Goal: Transaction & Acquisition: Purchase product/service

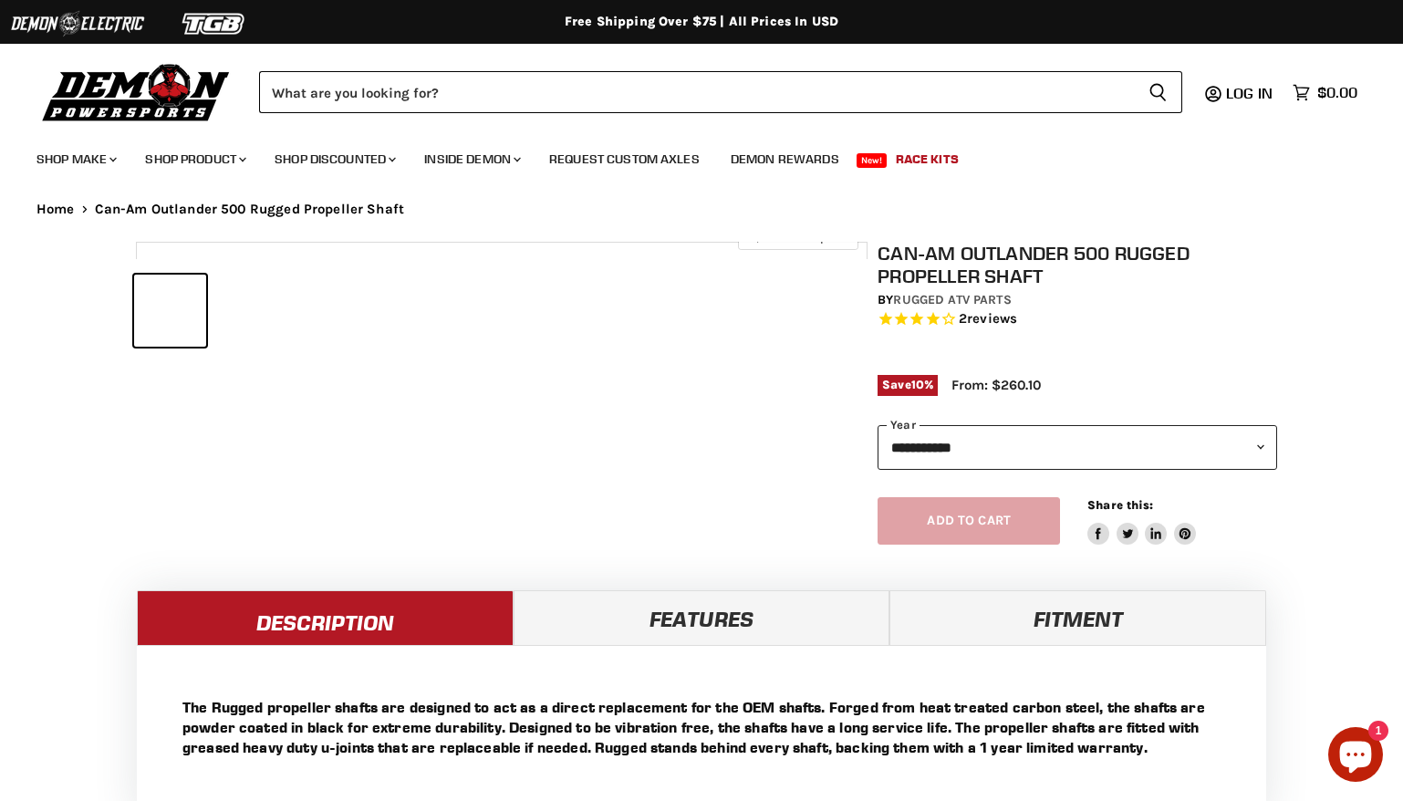
select select "******"
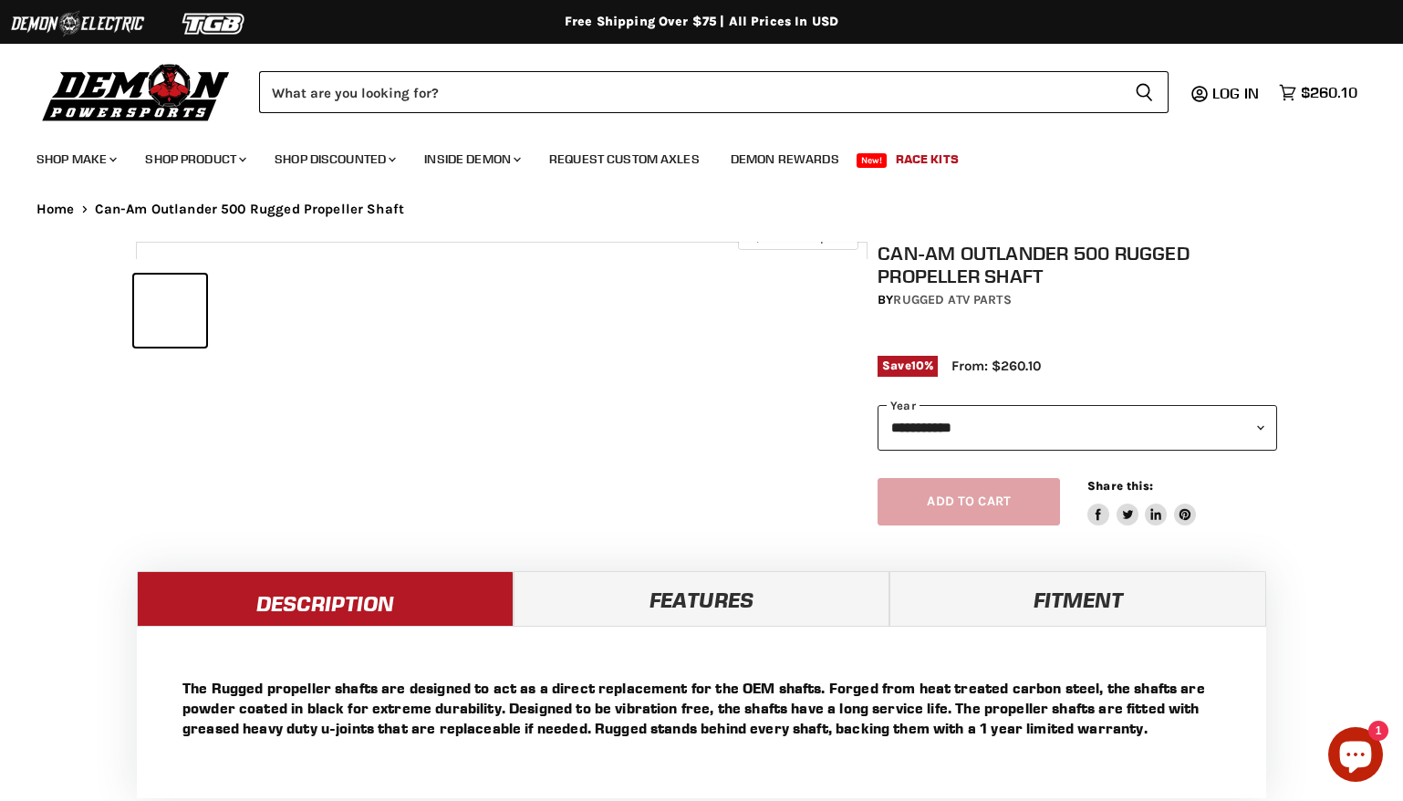
select select "******"
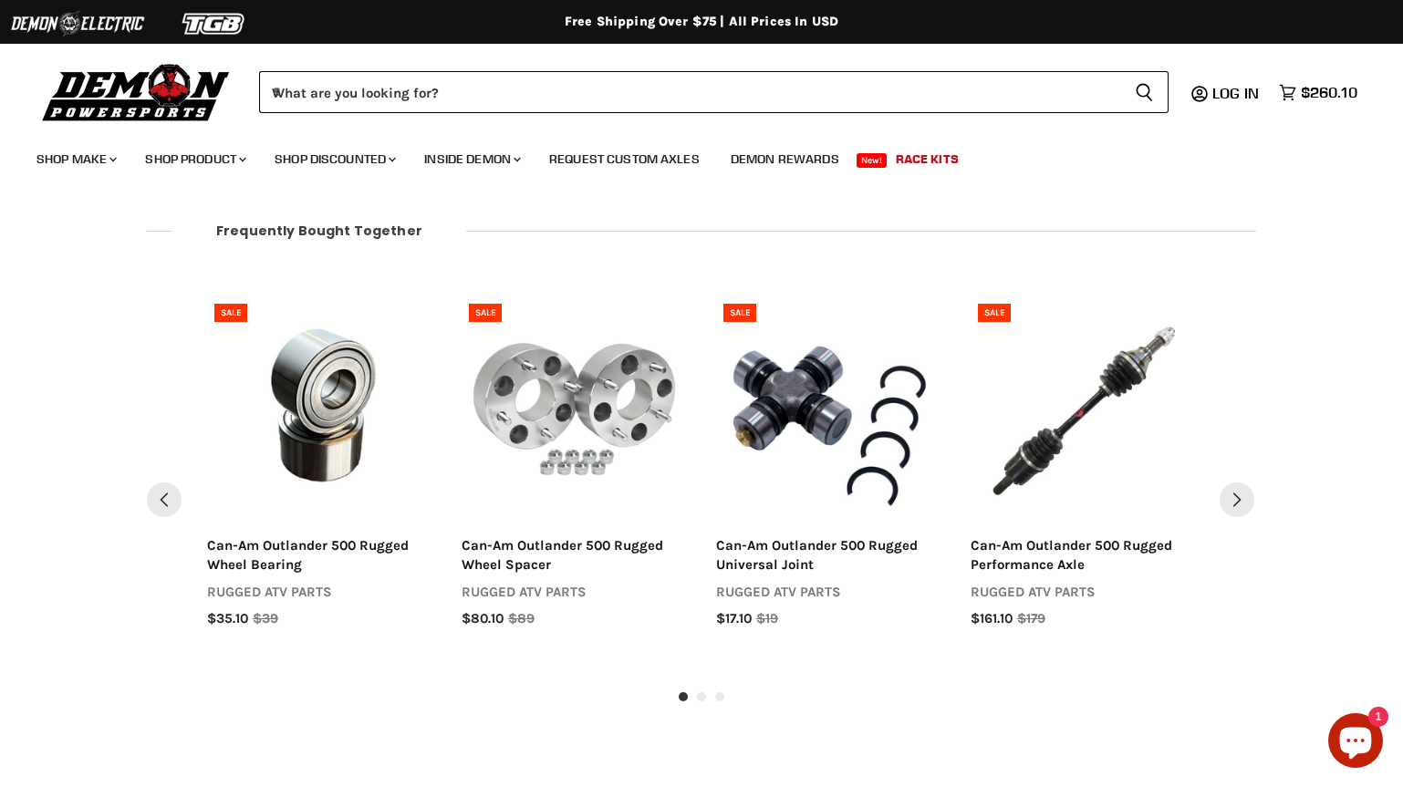
scroll to position [1706, 0]
